Goal: Task Accomplishment & Management: Use online tool/utility

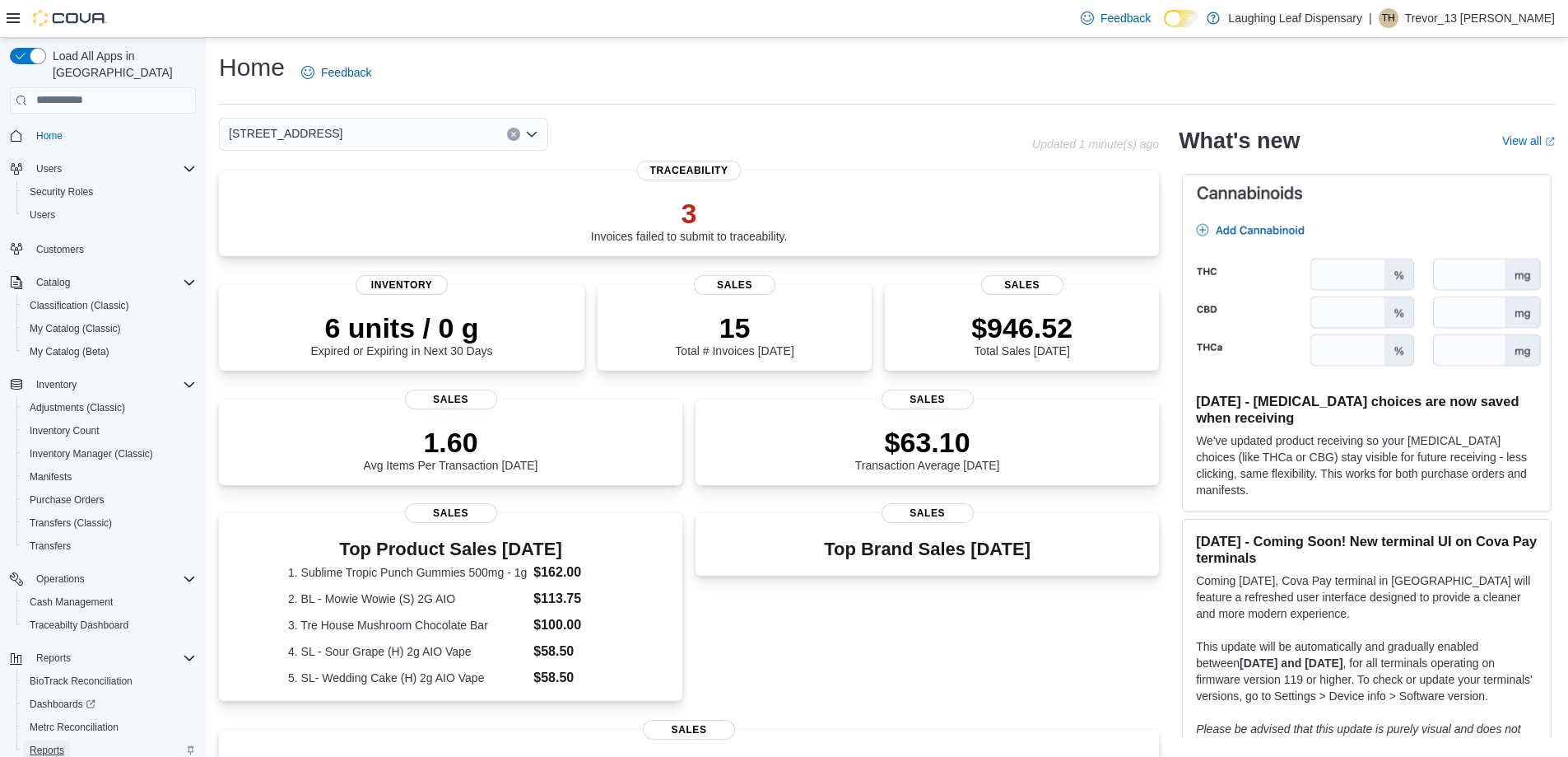
click at [39, 743] on span "Reports" at bounding box center [47, 749] width 34 height 13
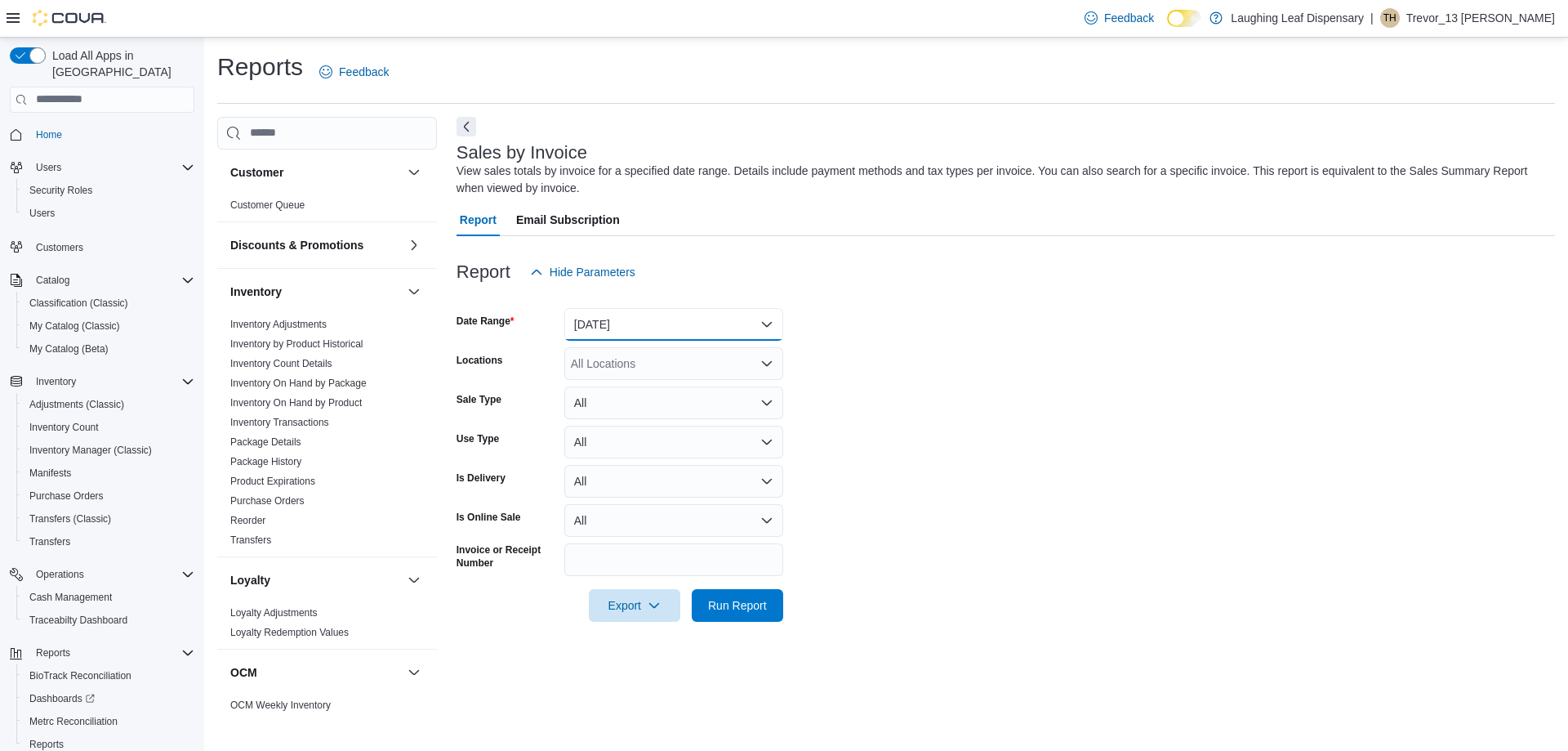
click at [653, 322] on button "Yesterday" at bounding box center [673, 324] width 219 height 32
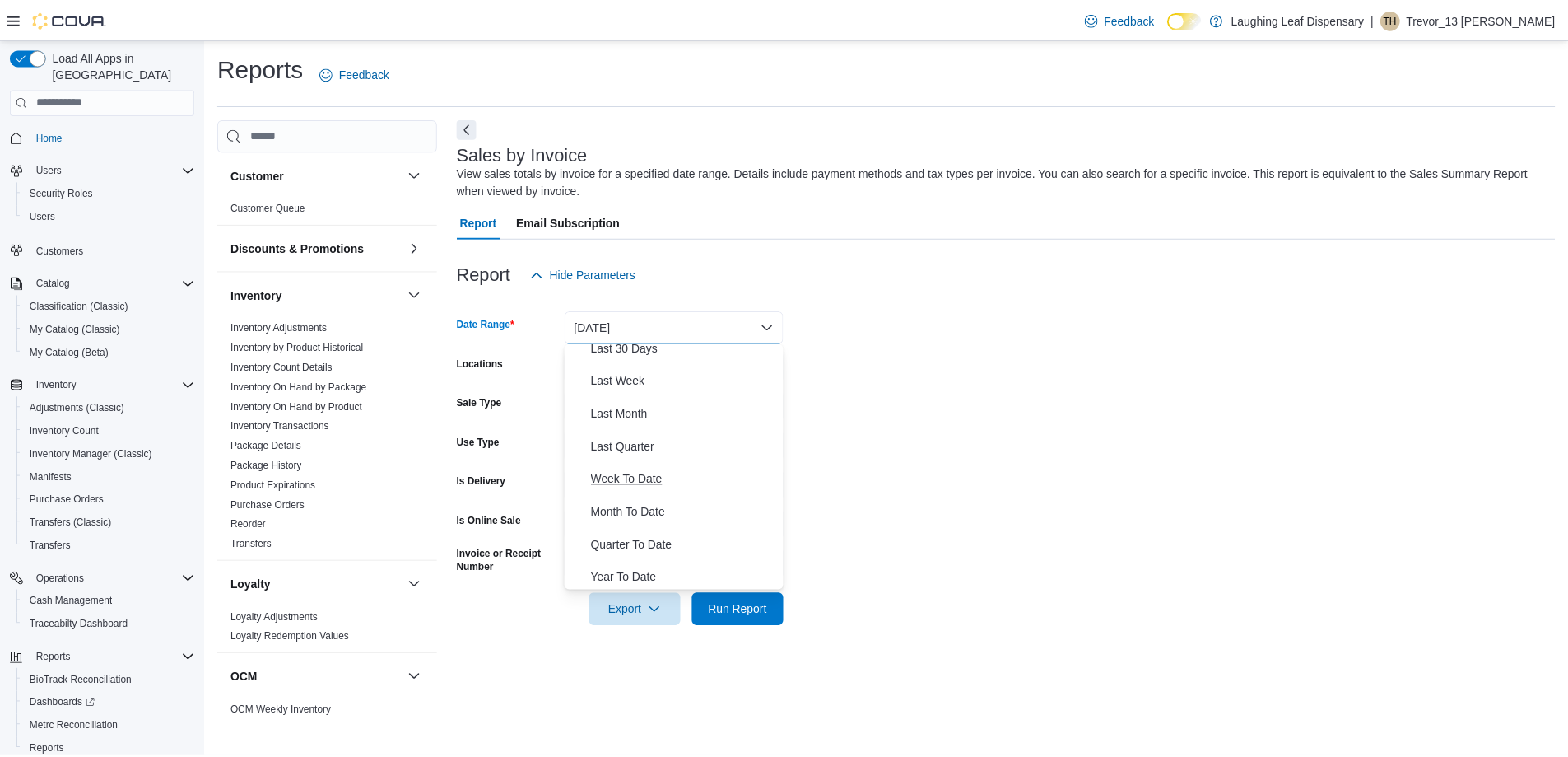
scroll to position [247, 0]
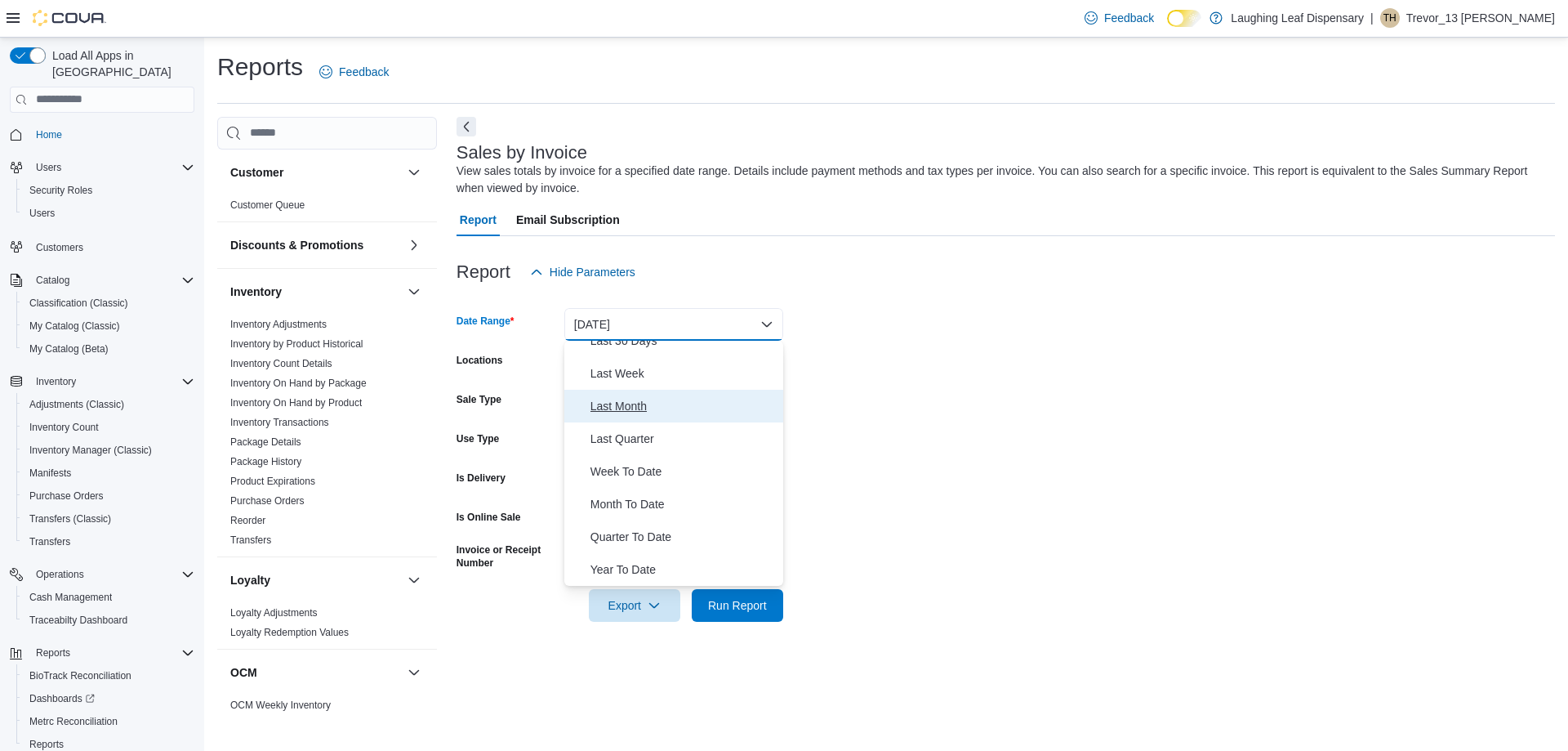
click at [634, 414] on span "Last Month" at bounding box center [683, 406] width 186 height 20
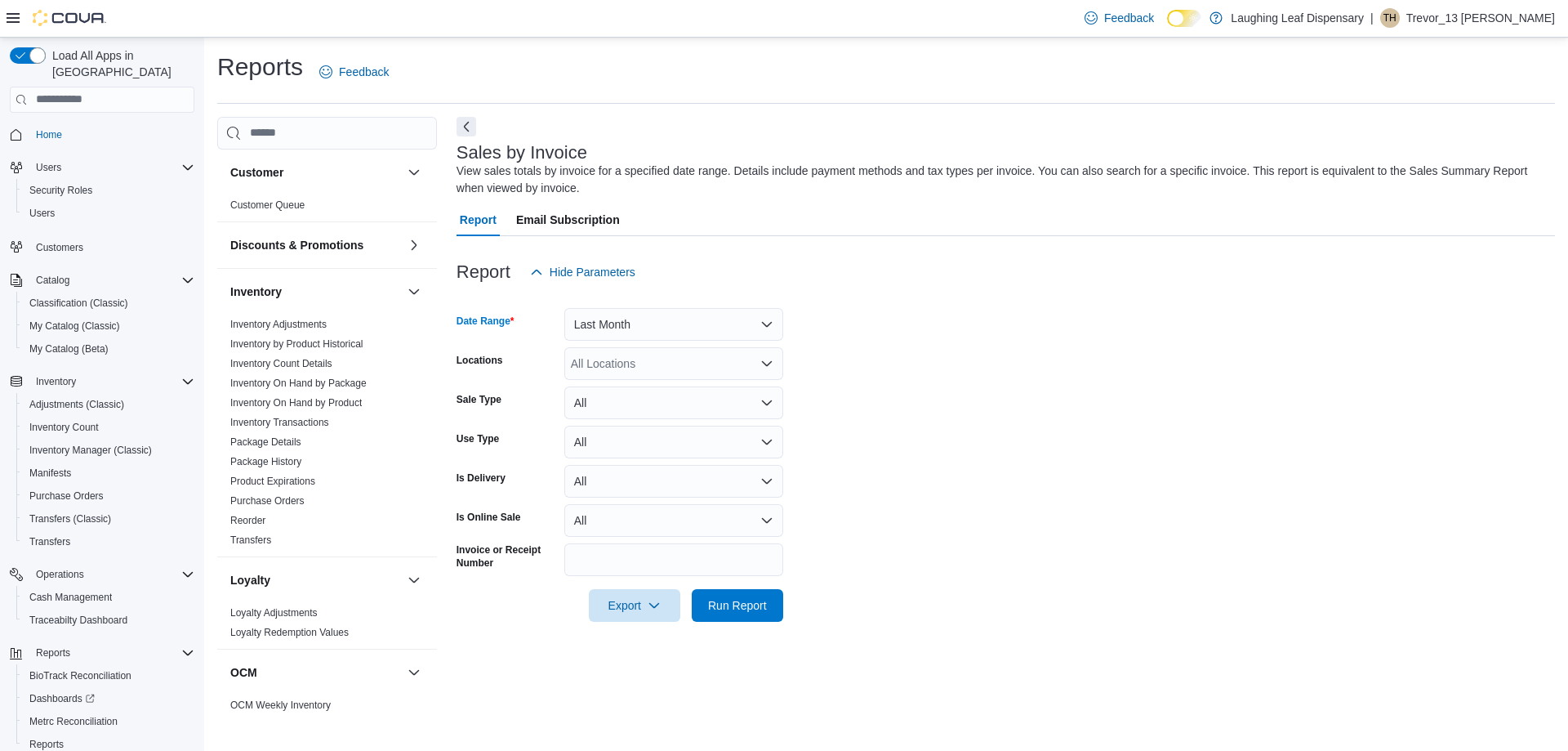
click at [649, 362] on div "All Locations" at bounding box center [673, 363] width 219 height 32
click at [698, 418] on div "504 Burro Avenue" at bounding box center [673, 414] width 199 height 16
click at [746, 606] on span "Run Report" at bounding box center [737, 604] width 59 height 16
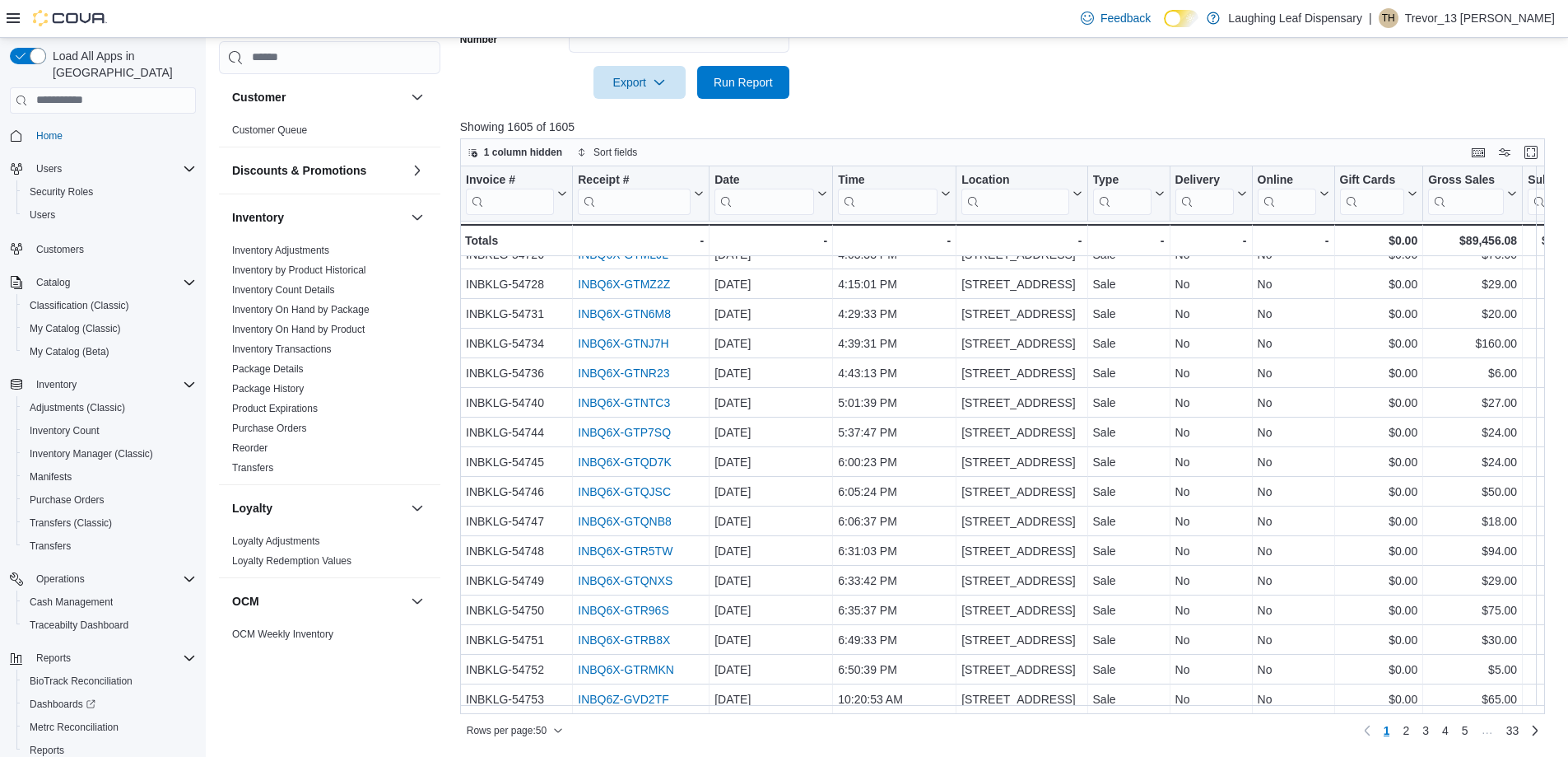
scroll to position [1033, 0]
click at [1428, 731] on span "3" at bounding box center [1426, 730] width 7 height 16
click at [1449, 725] on span "4" at bounding box center [1445, 730] width 7 height 16
click at [1455, 730] on link "5" at bounding box center [1445, 730] width 20 height 27
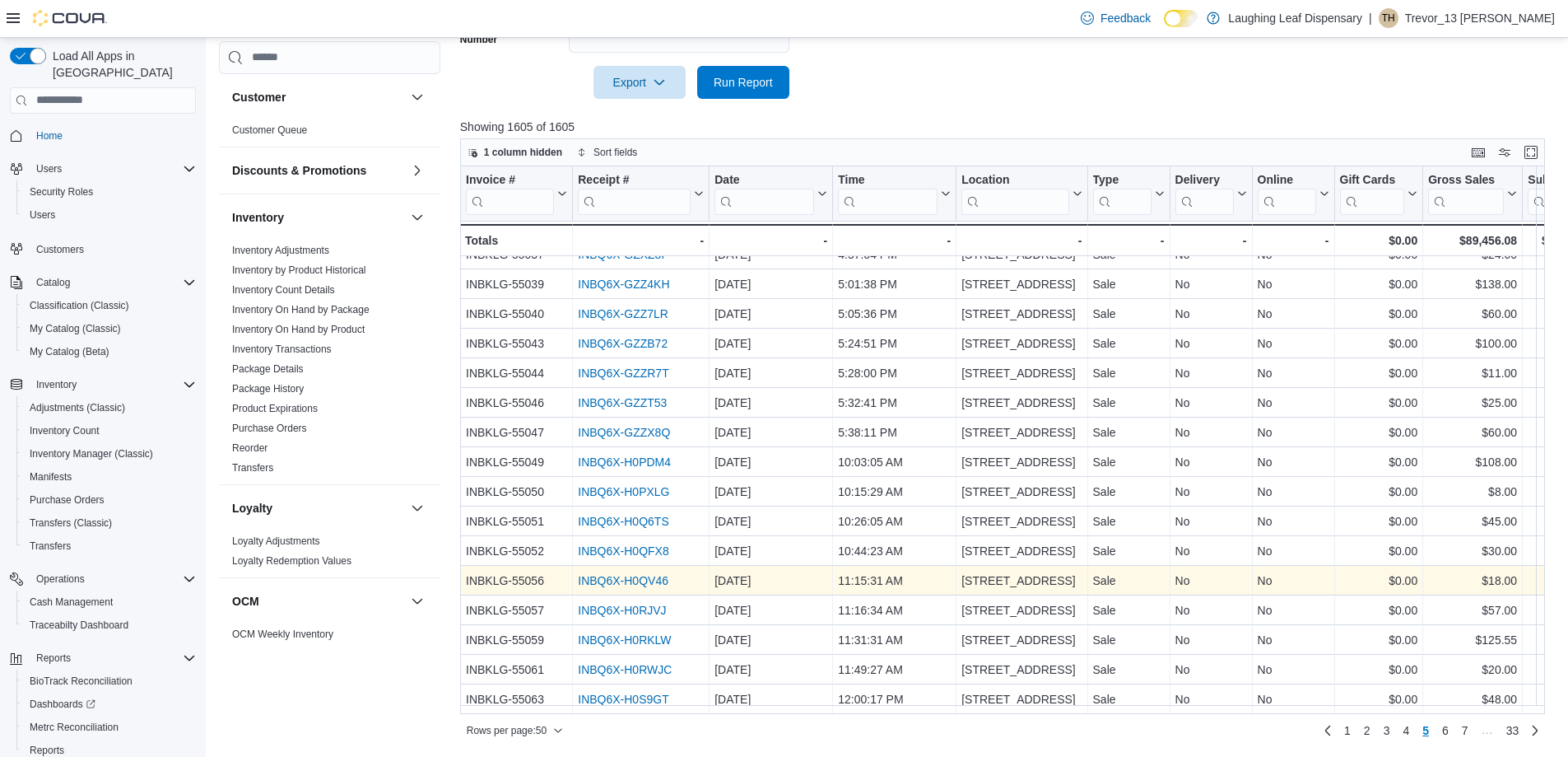
scroll to position [950, 0]
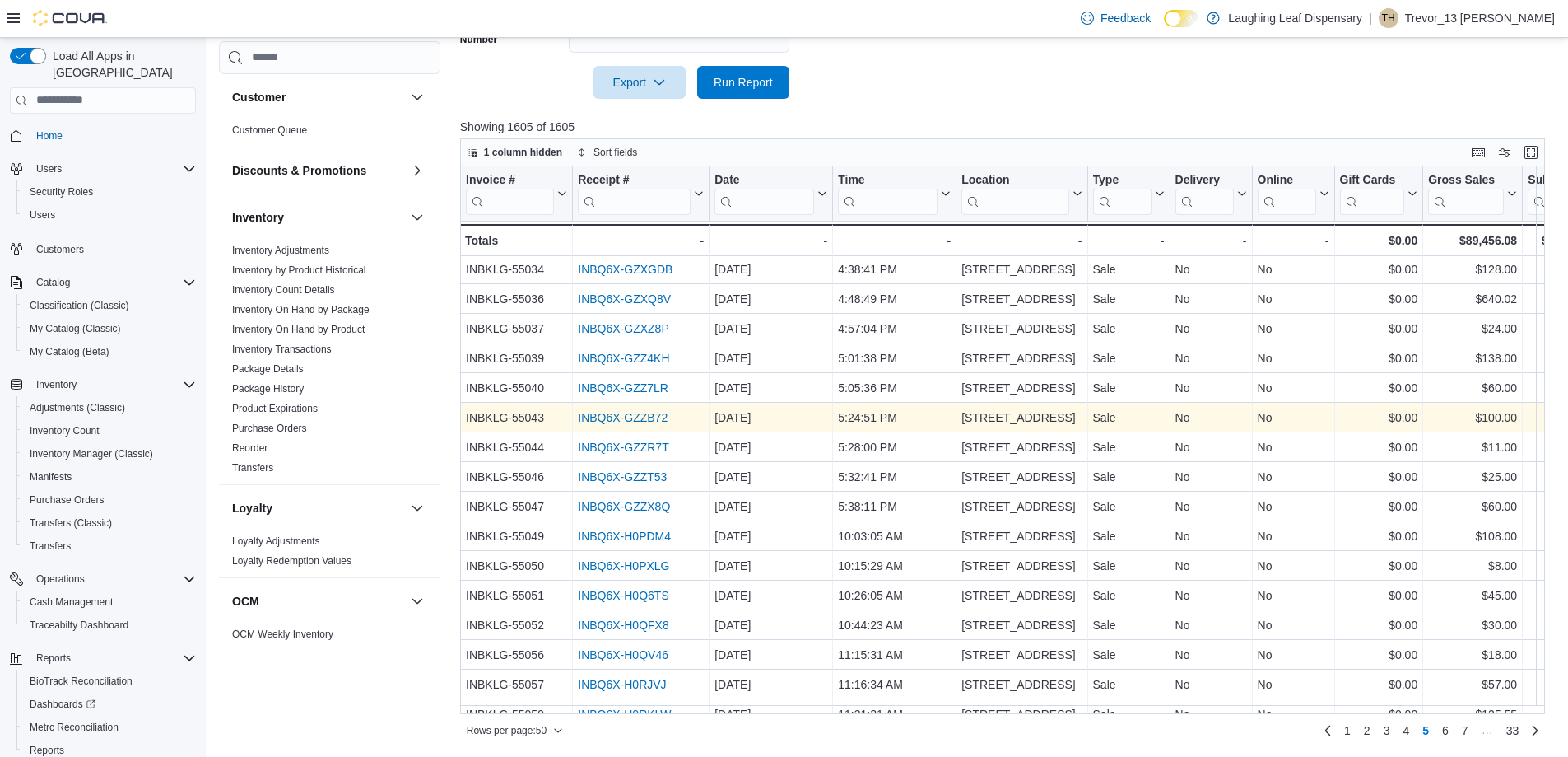
click at [649, 418] on link "INBQ6X-GZZB72" at bounding box center [622, 417] width 90 height 13
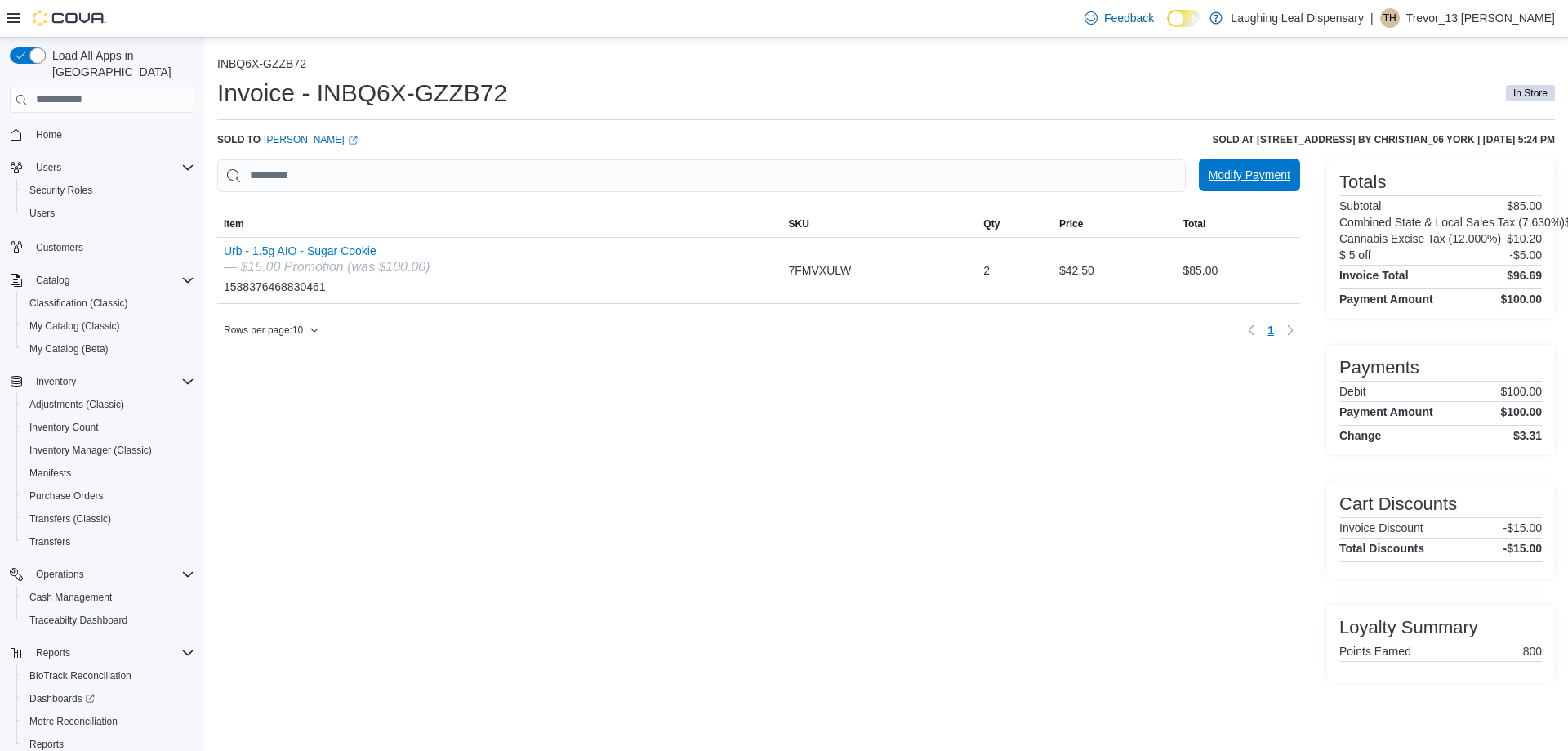
click at [1250, 177] on span "Modify Payment" at bounding box center [1250, 174] width 82 height 16
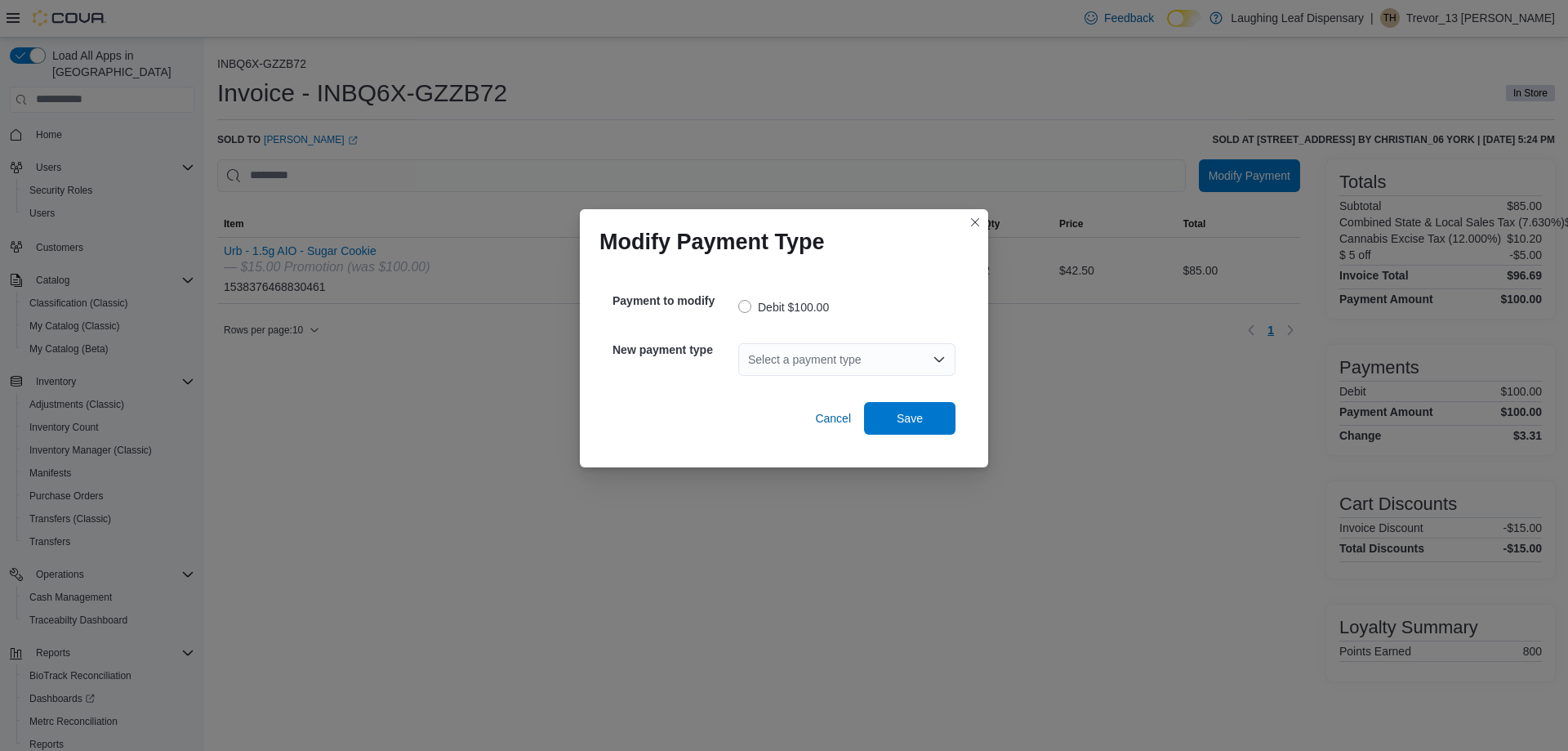
click at [910, 346] on div "Select a payment type" at bounding box center [847, 359] width 218 height 32
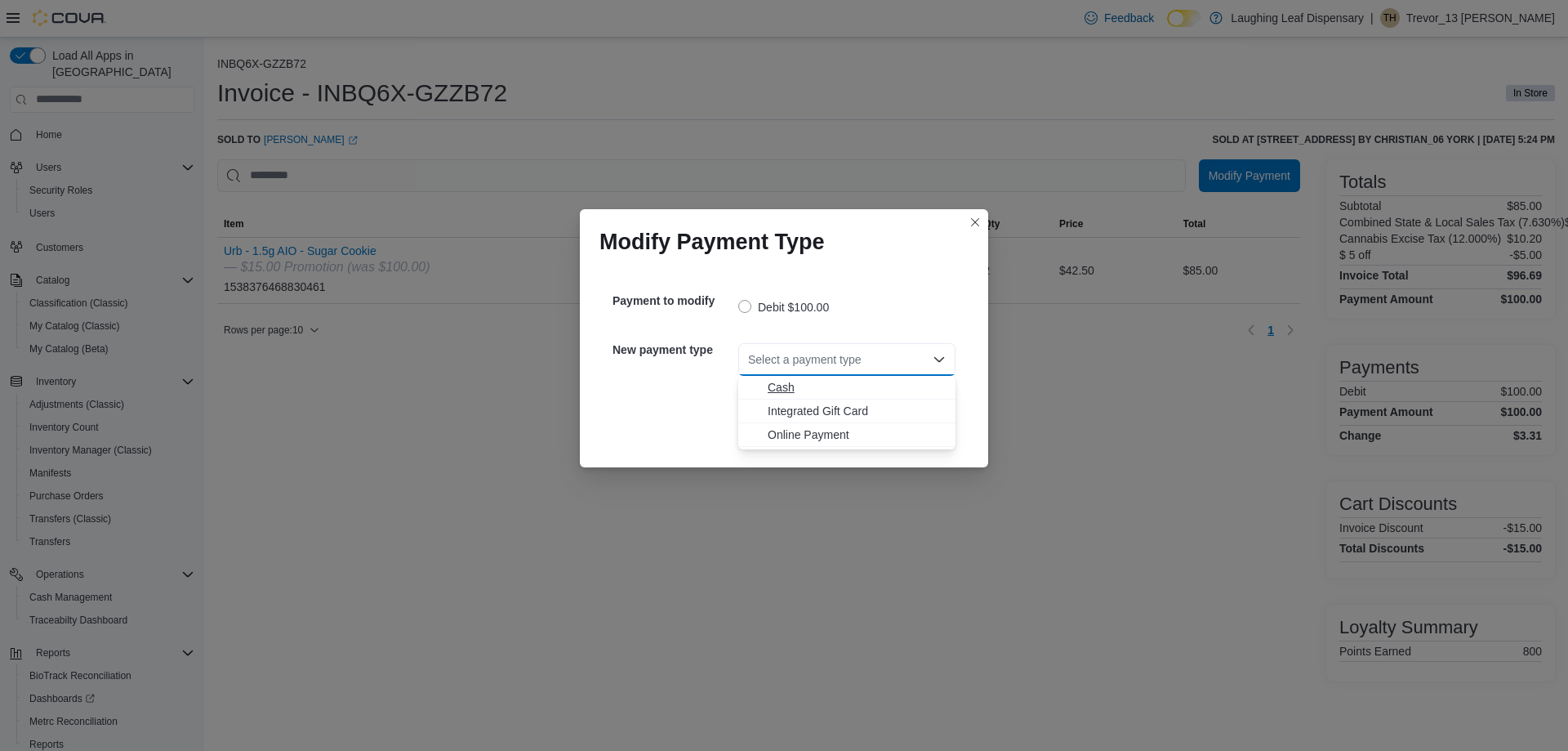
click at [788, 383] on span "Cash" at bounding box center [856, 387] width 178 height 16
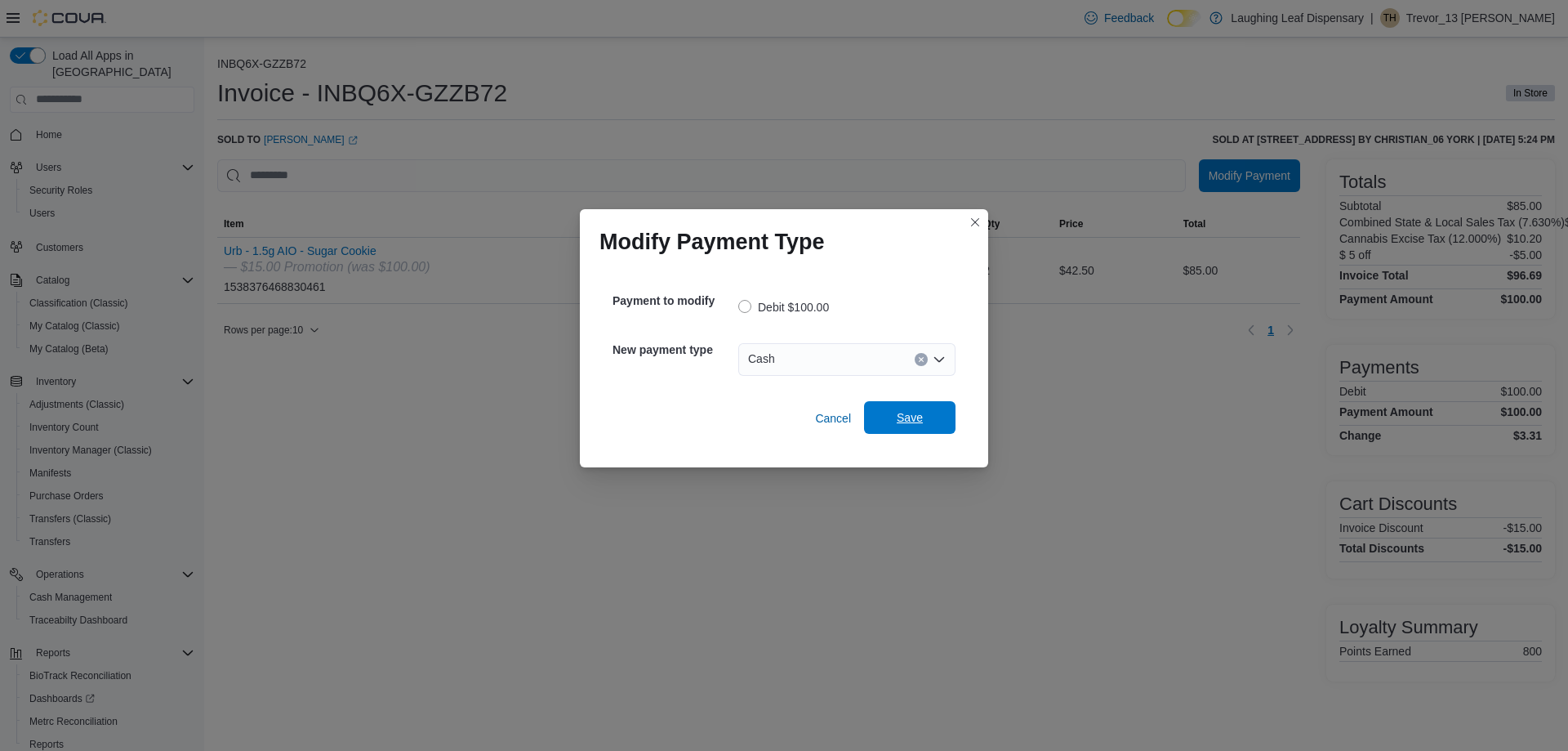
click at [909, 419] on span "Save" at bounding box center [910, 417] width 26 height 16
